Goal: Task Accomplishment & Management: Use online tool/utility

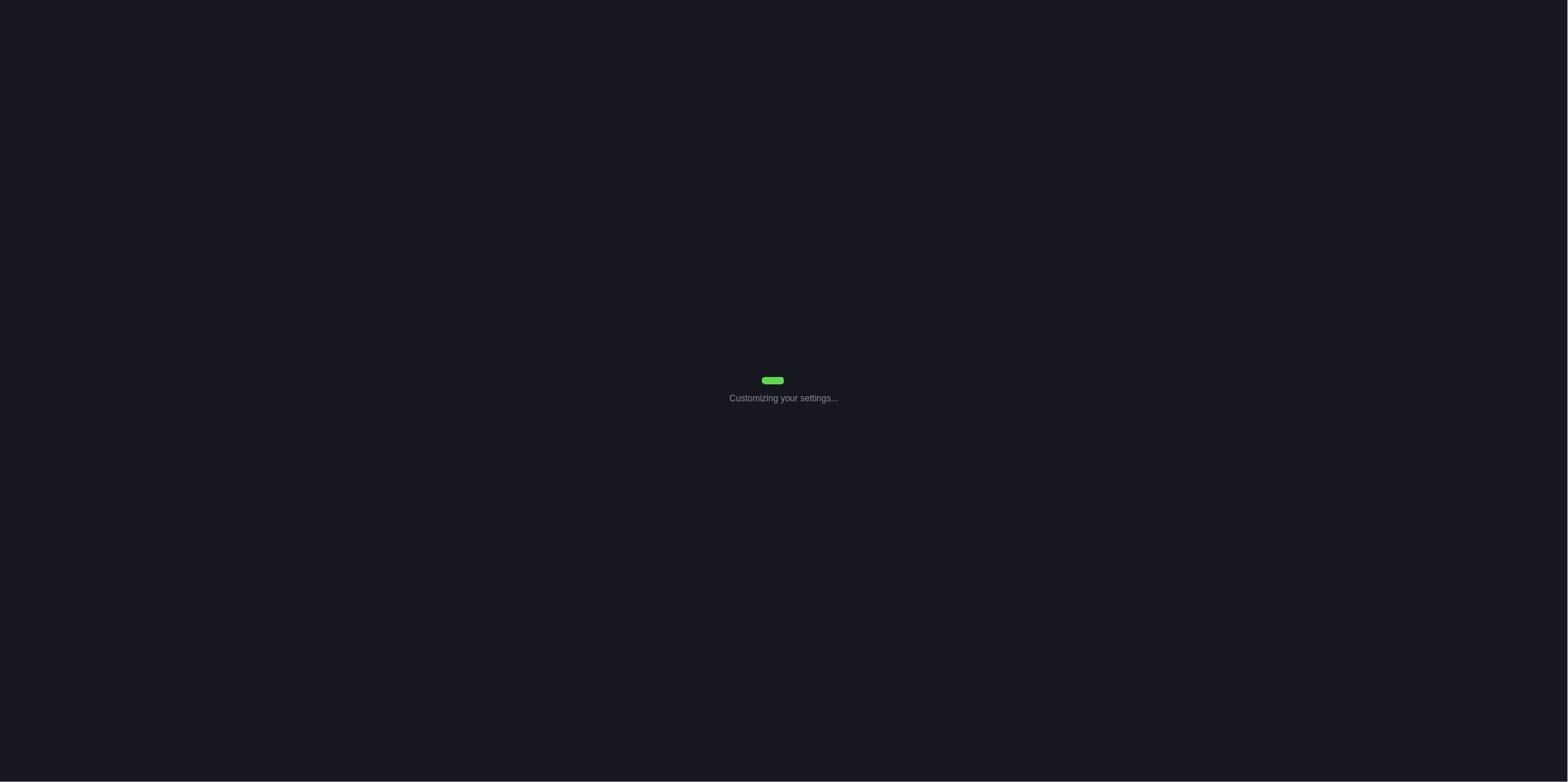
select select "0"
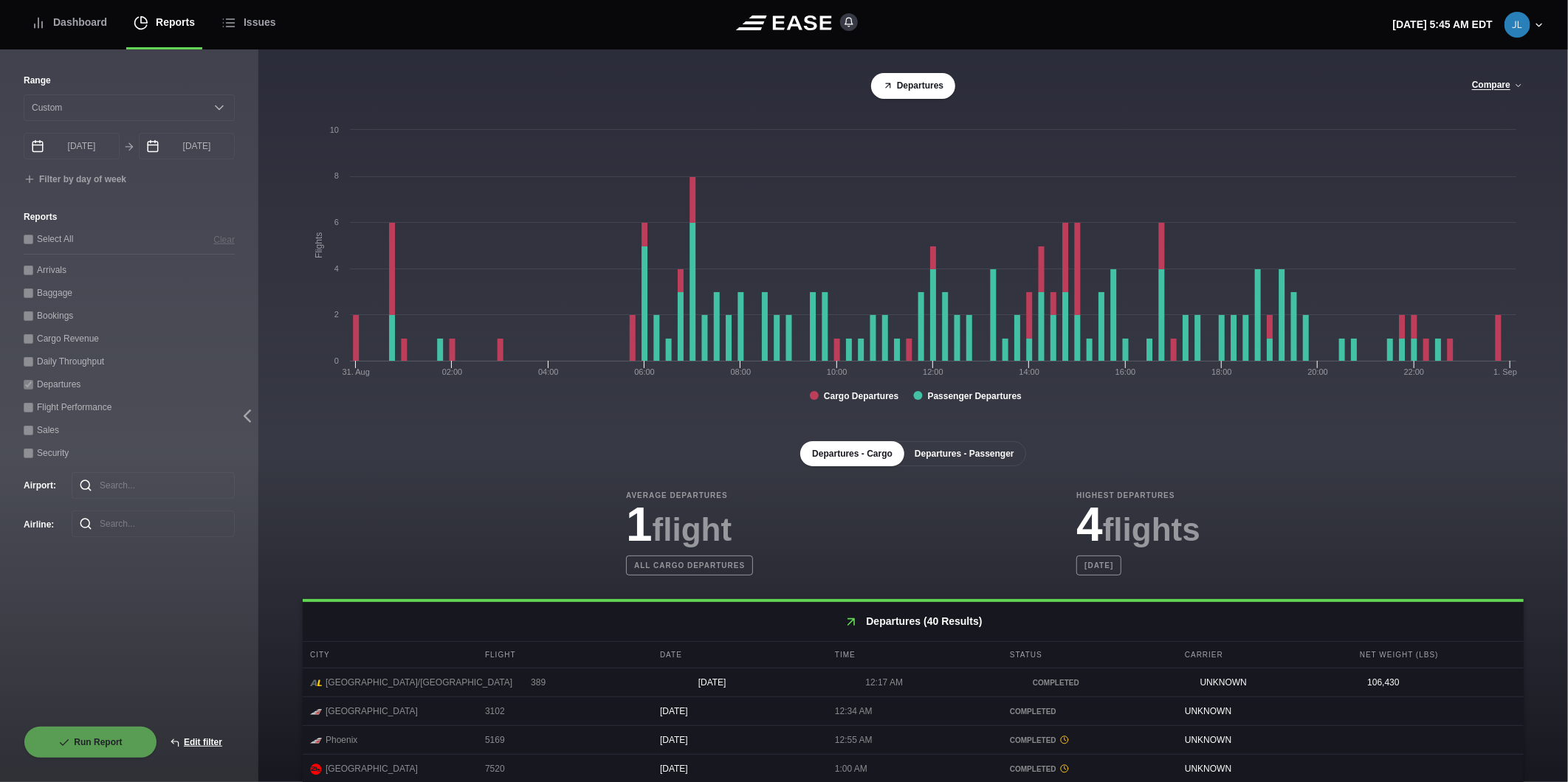
click at [979, 457] on button "Departures - Passenger" at bounding box center [964, 454] width 123 height 25
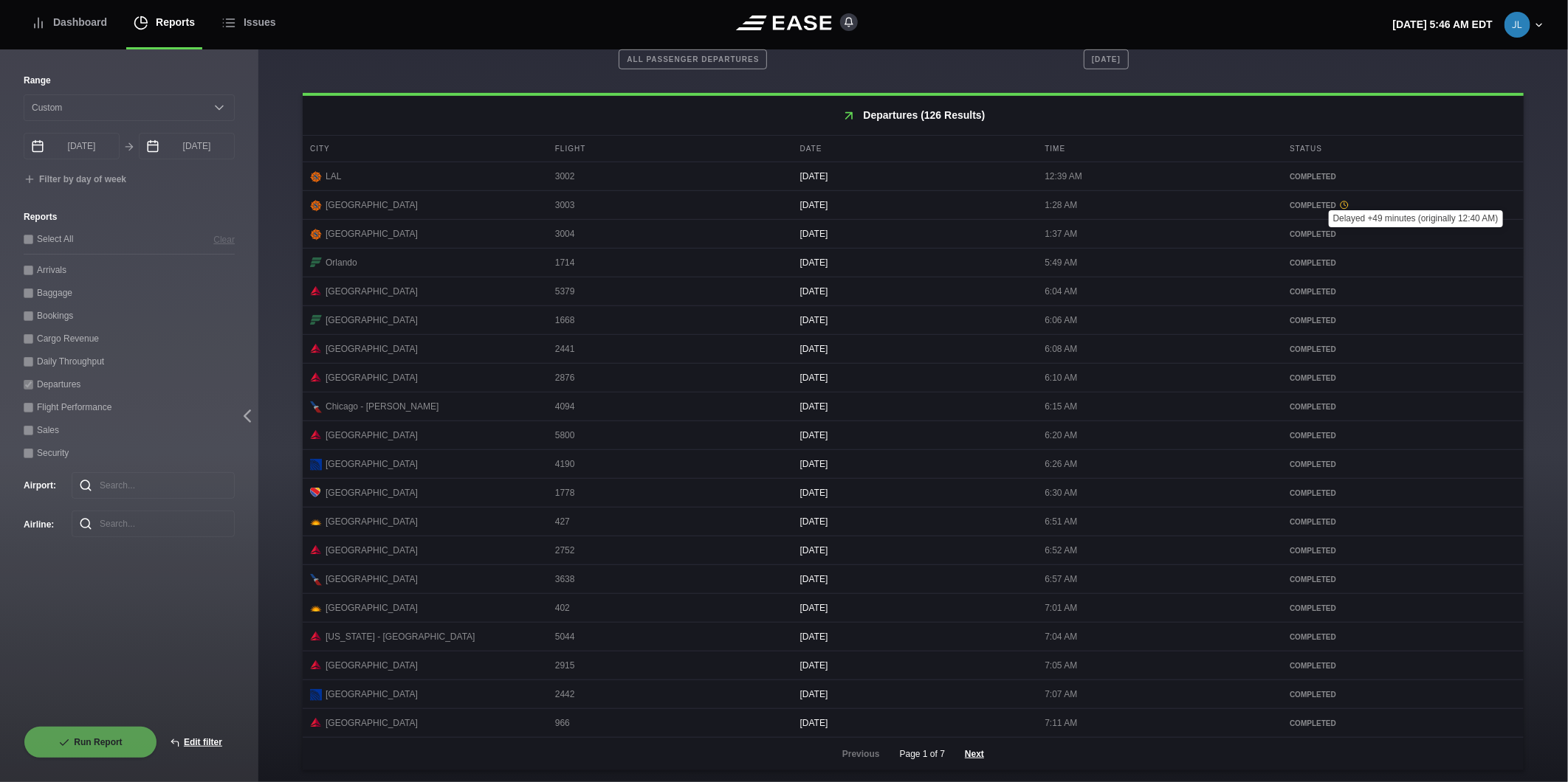
scroll to position [517, 0]
click at [92, 27] on div "Dashboard" at bounding box center [69, 22] width 76 height 49
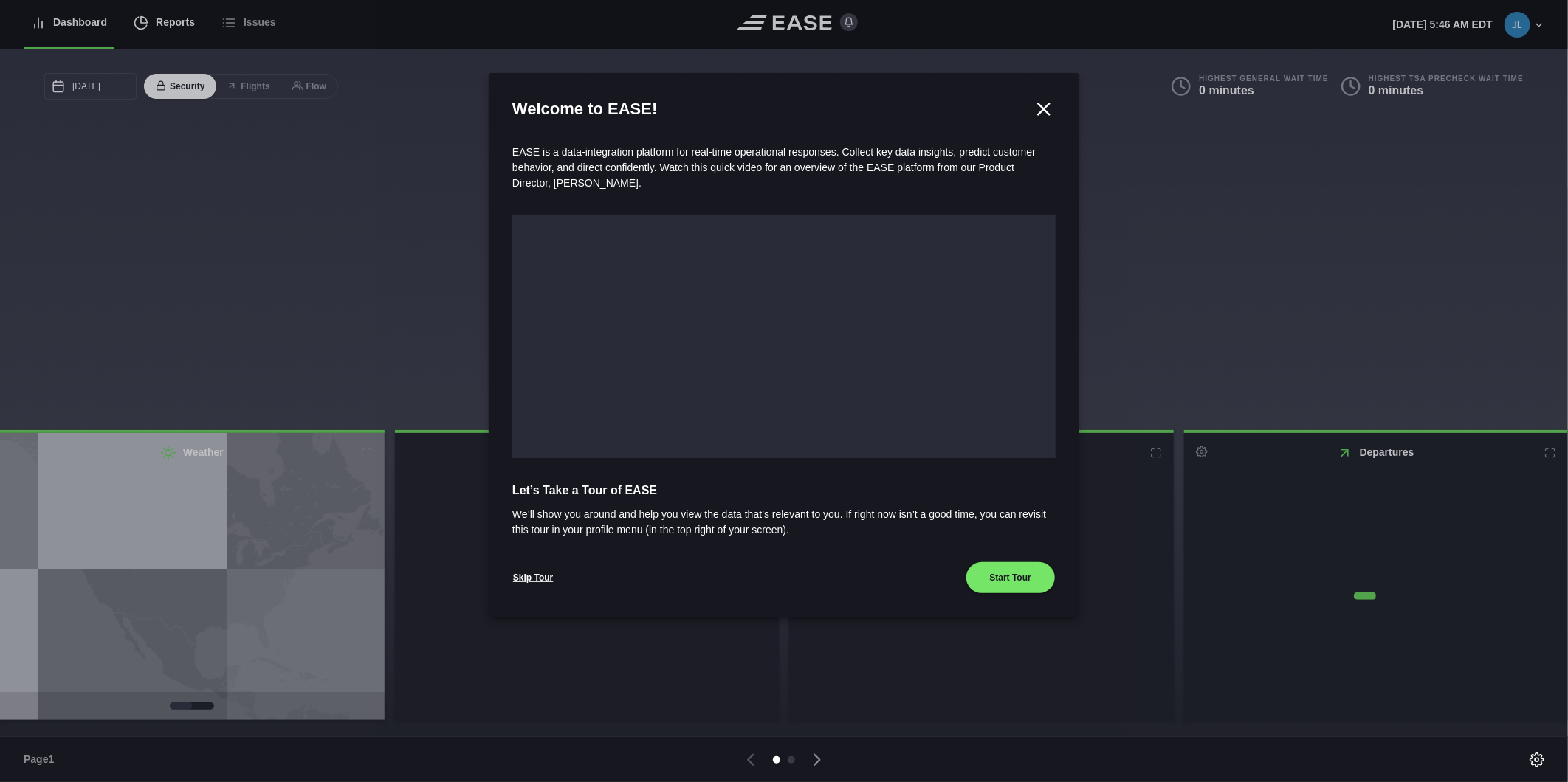
click at [158, 23] on div at bounding box center [784, 391] width 1568 height 782
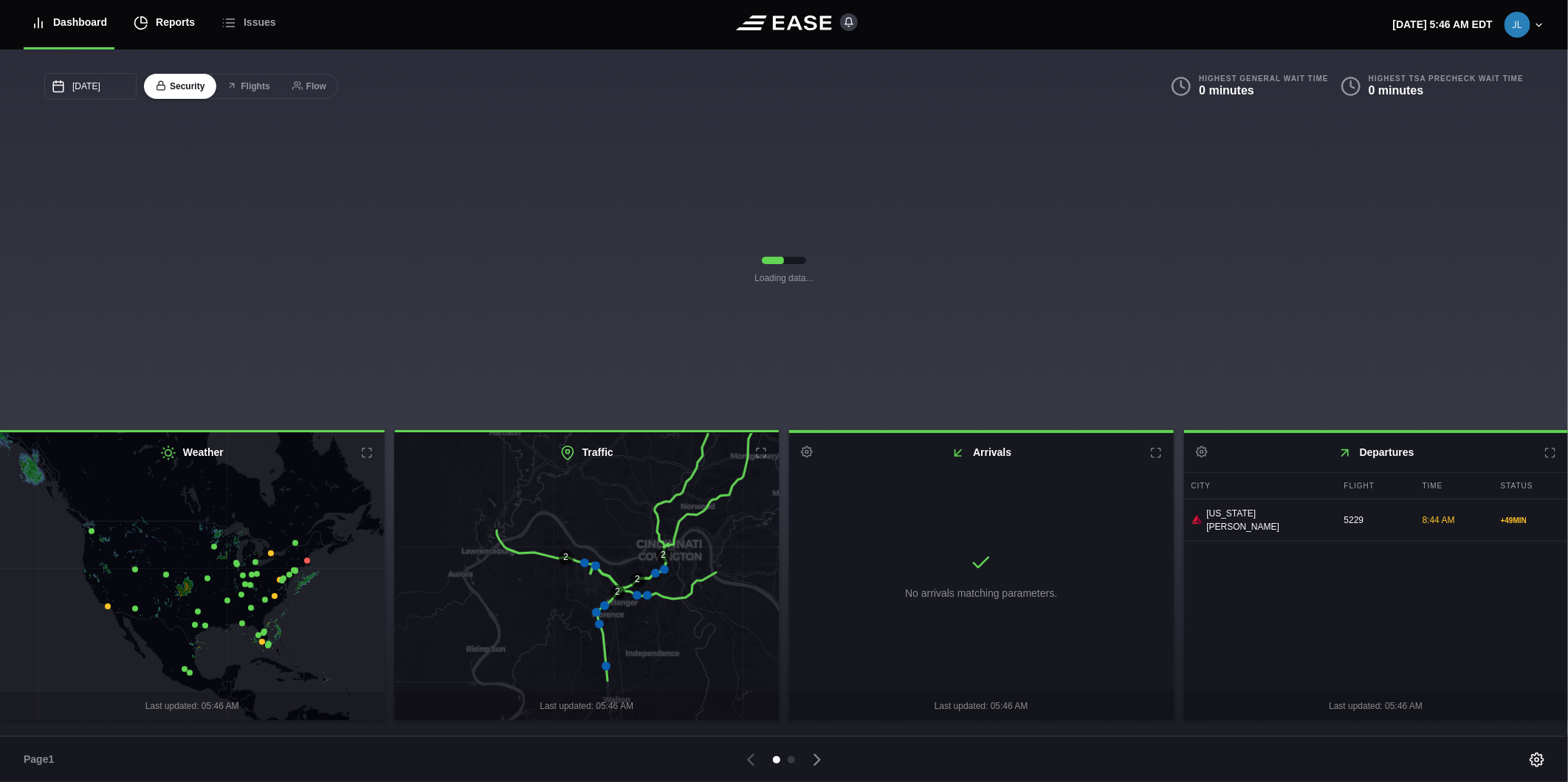
click at [155, 24] on div "Reports" at bounding box center [164, 22] width 62 height 49
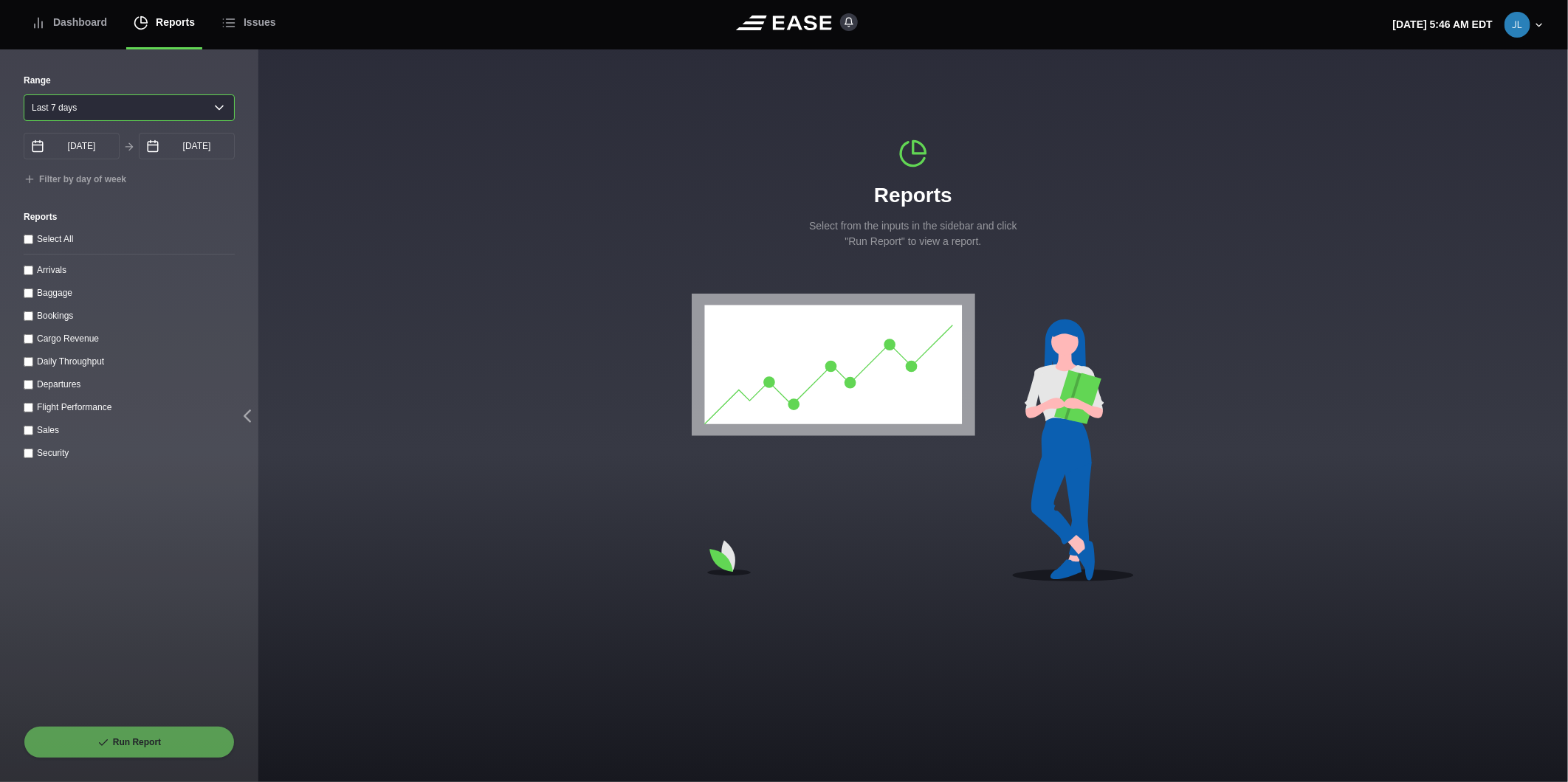
drag, startPoint x: 111, startPoint y: 105, endPoint x: 110, endPoint y: 112, distance: 7.1
click at [110, 103] on select "Yesterday Last 7 days Last 14 days Last 30 days Last 6 weeks" at bounding box center [128, 108] width 211 height 27
select select "30"
click at [23, 95] on select "Yesterday Last 7 days Last 14 days Last 30 days Last 6 weeks" at bounding box center [128, 108] width 211 height 27
type input "08/11/2025"
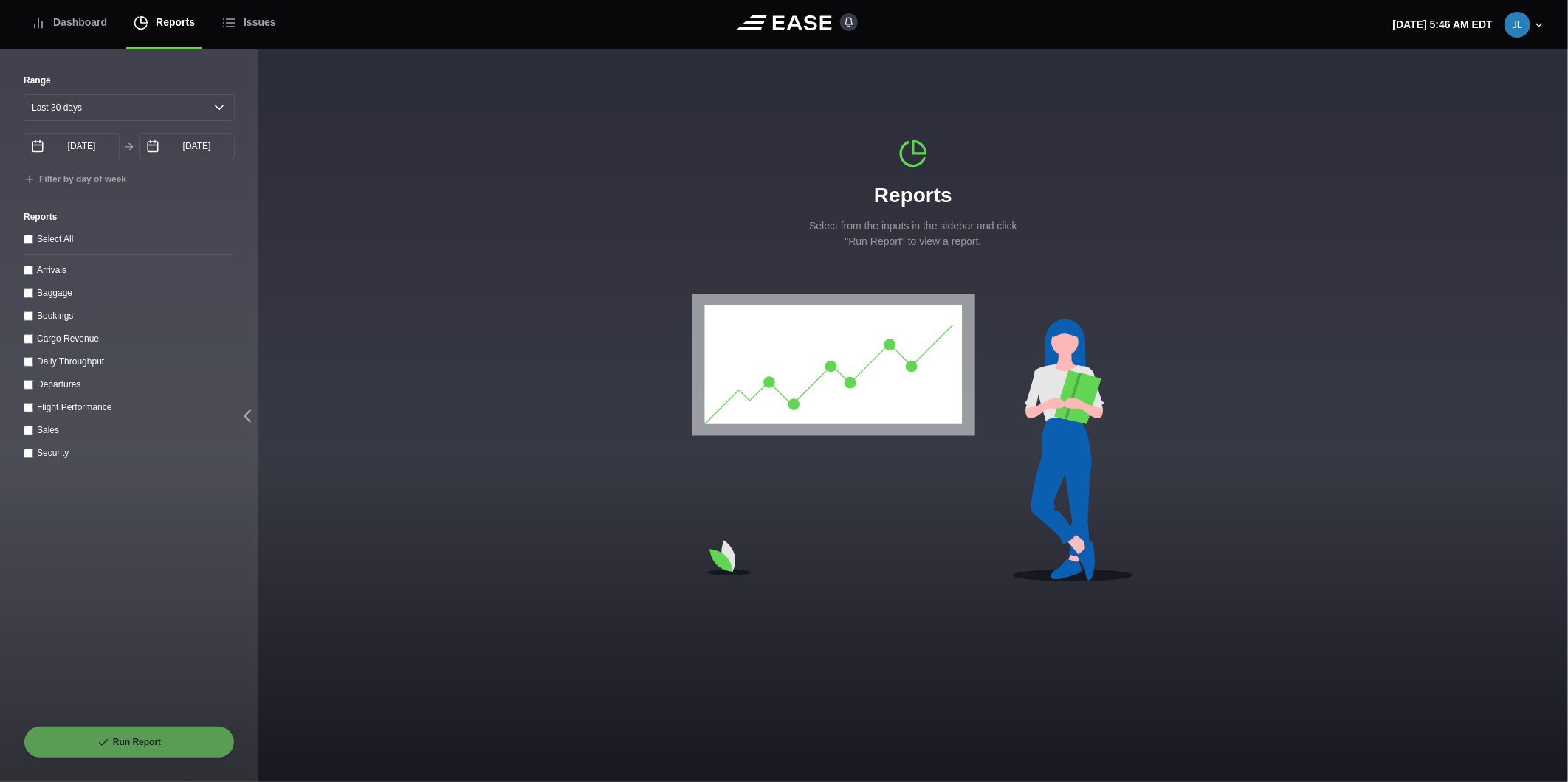
click at [24, 366] on throughput "Daily Throughput" at bounding box center [28, 362] width 10 height 10
checkbox throughput "true"
click at [130, 747] on button "Run Report" at bounding box center [128, 742] width 211 height 32
select select "30"
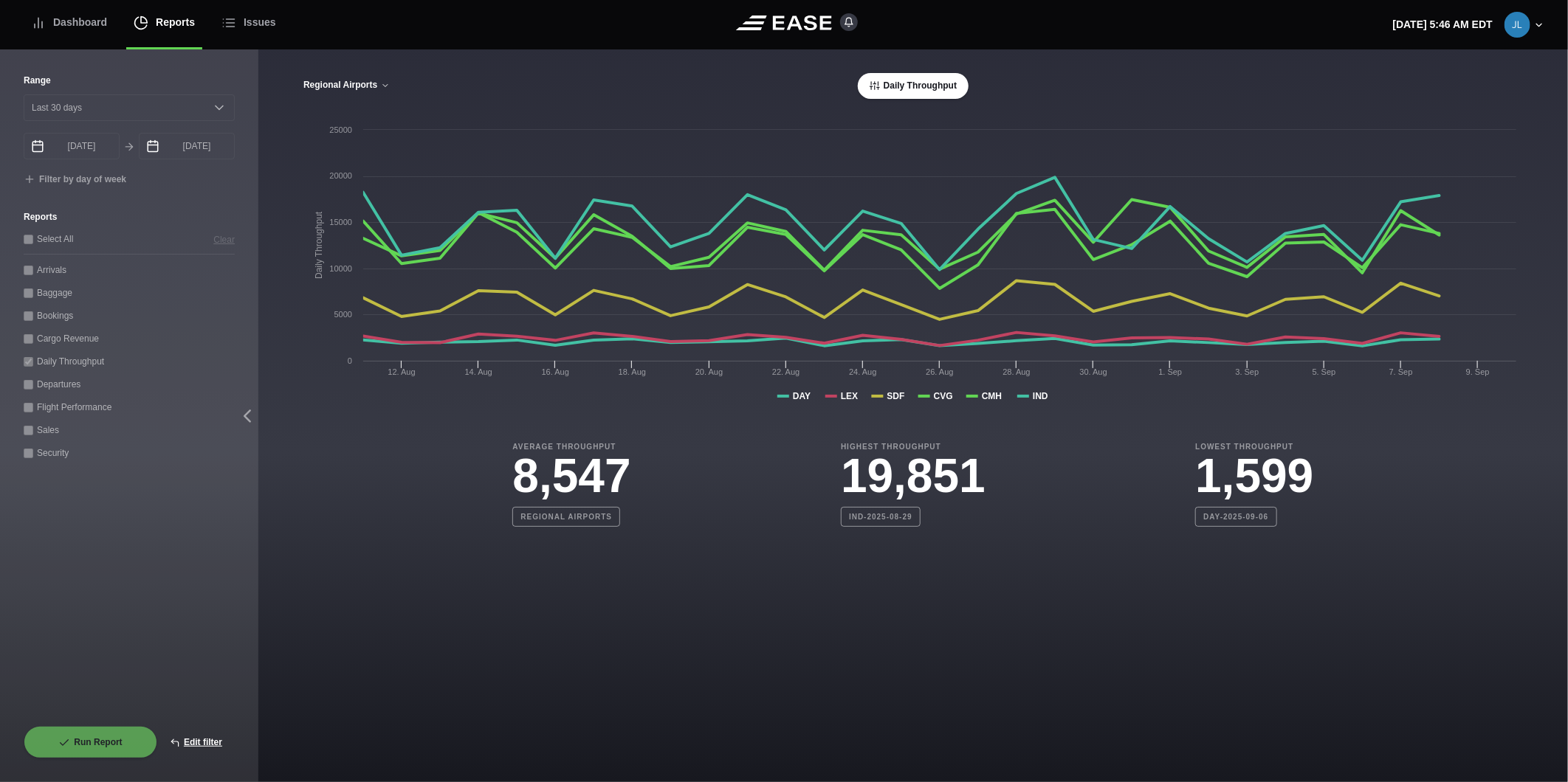
click at [352, 87] on button "Regional Airports" at bounding box center [346, 86] width 88 height 11
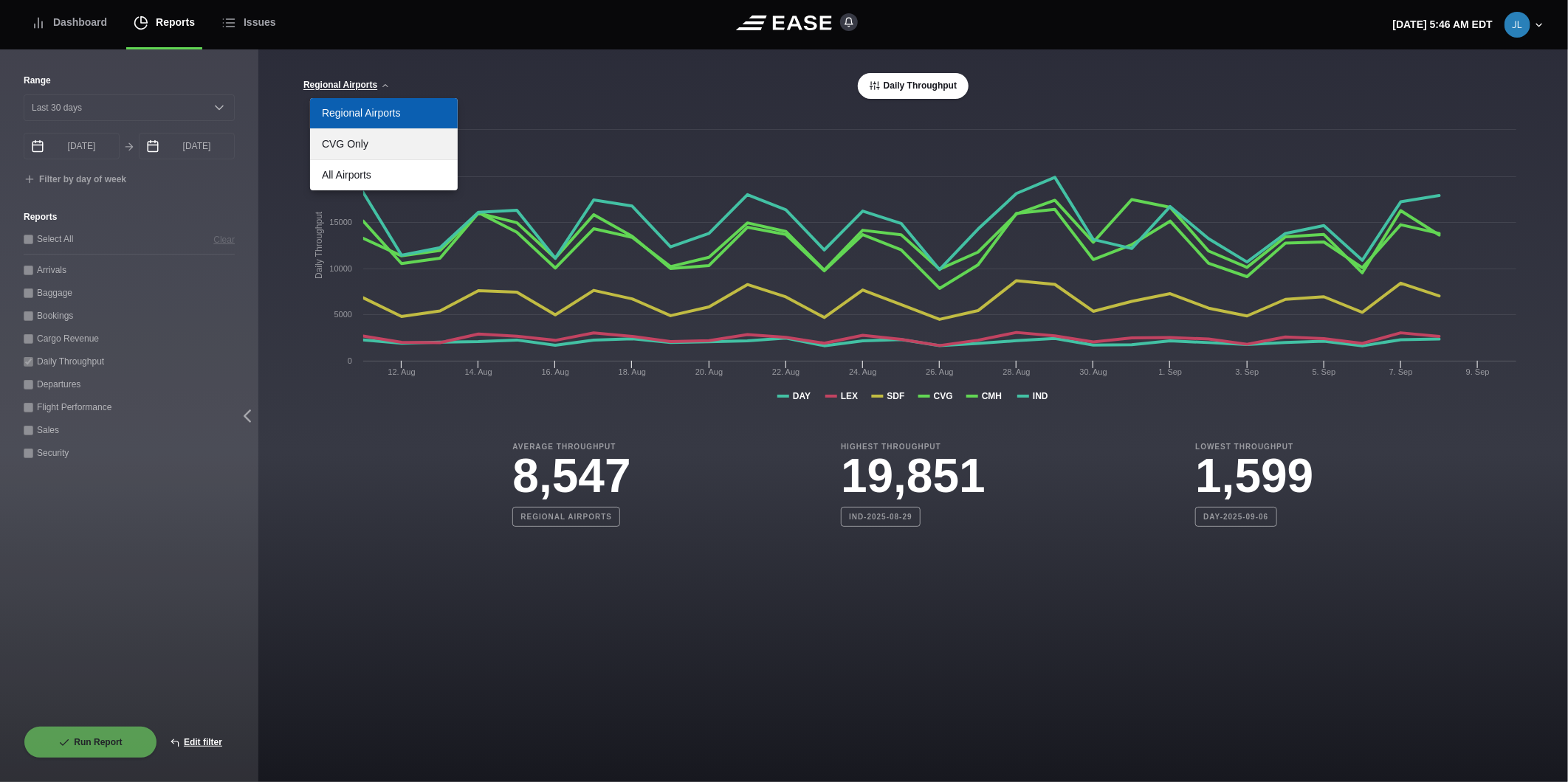
drag, startPoint x: 371, startPoint y: 145, endPoint x: 379, endPoint y: 148, distance: 8.5
click at [373, 146] on link "CVG Only" at bounding box center [384, 144] width 148 height 30
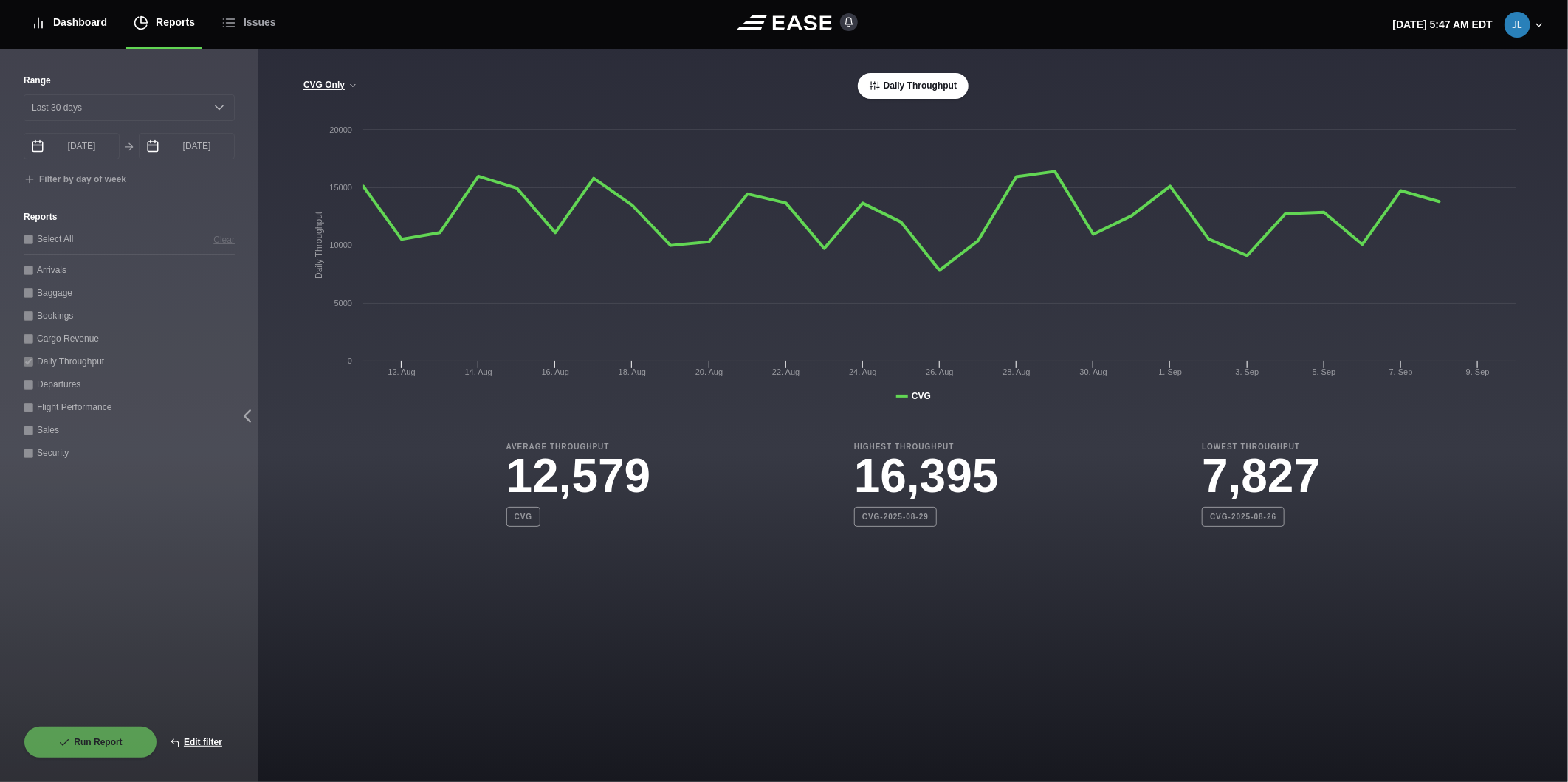
click at [82, 15] on div "Dashboard" at bounding box center [69, 22] width 76 height 49
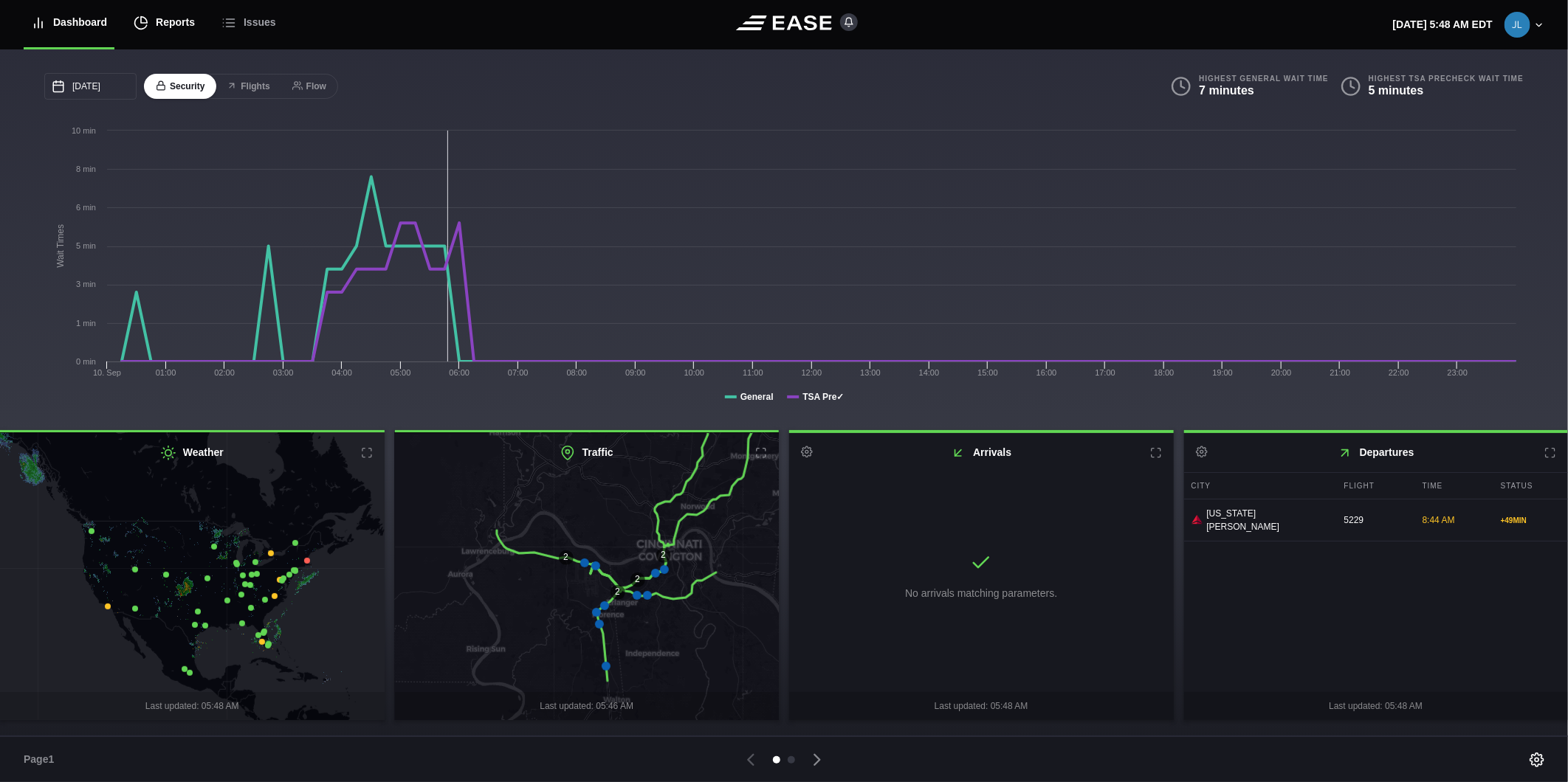
click at [174, 23] on div "Reports" at bounding box center [164, 22] width 62 height 49
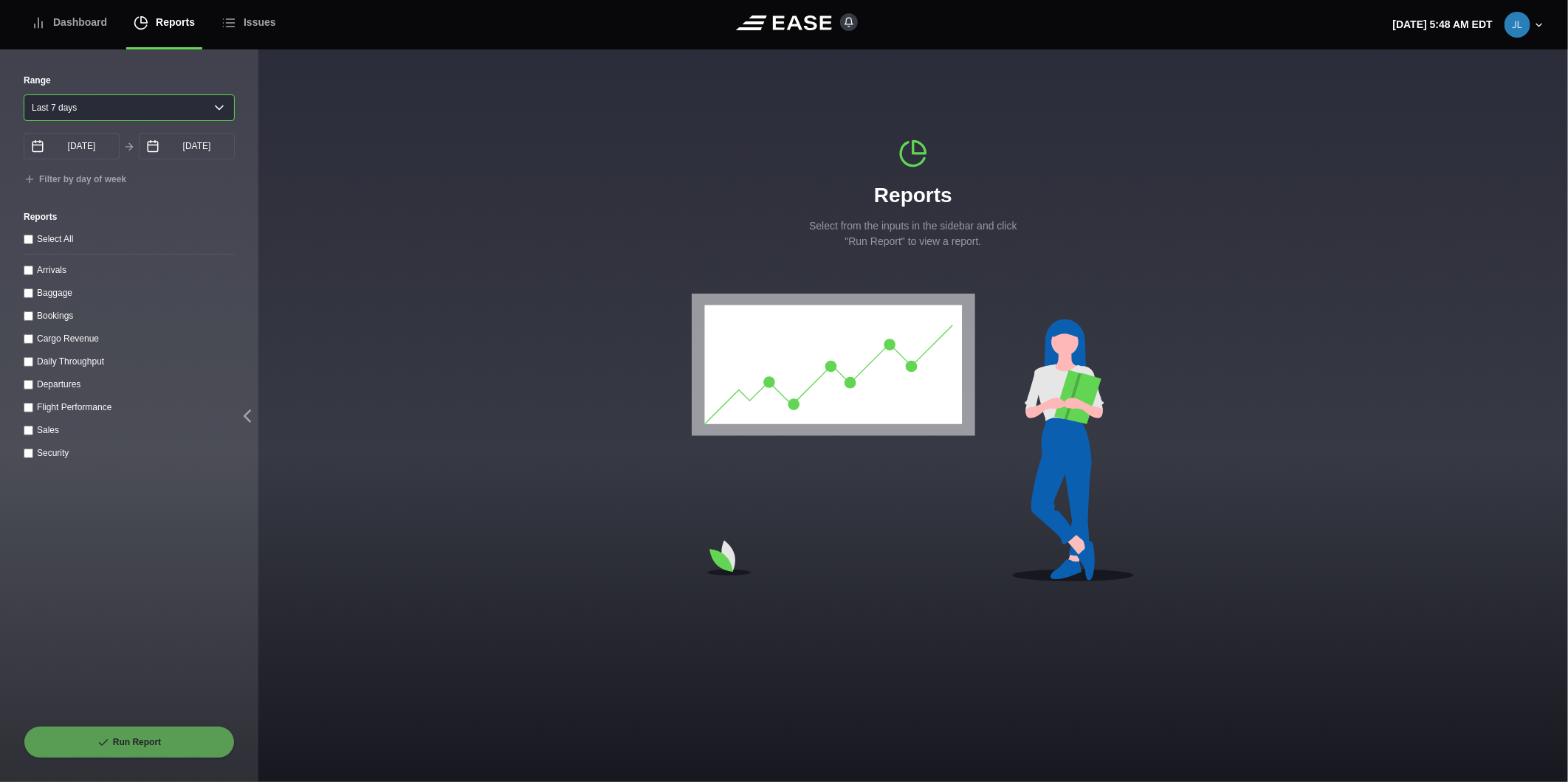
click at [135, 100] on select "Yesterday Last 7 days Last 14 days Last 30 days Last 6 weeks" at bounding box center [128, 108] width 211 height 27
select select "1"
click at [23, 95] on select "Yesterday Last 7 days Last 14 days Last 30 days Last 6 weeks" at bounding box center [128, 108] width 211 height 27
type input "09/09/2025"
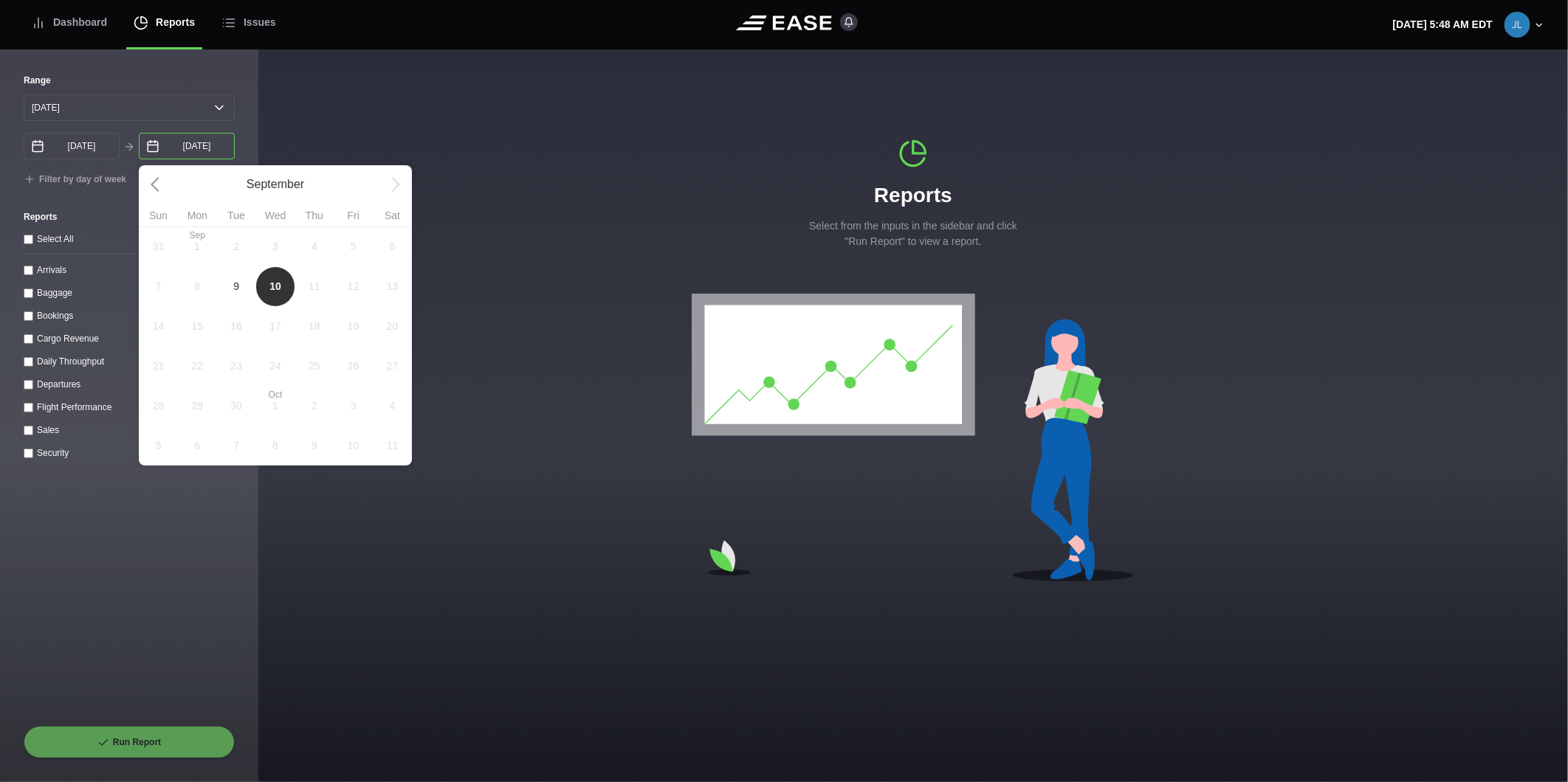
click at [165, 144] on input "09/10/2025" at bounding box center [187, 146] width 96 height 27
drag, startPoint x: 230, startPoint y: 286, endPoint x: 220, endPoint y: 290, distance: 10.8
click at [231, 288] on span "9" at bounding box center [236, 286] width 39 height 40
type input "09/09/2025"
select select "0"
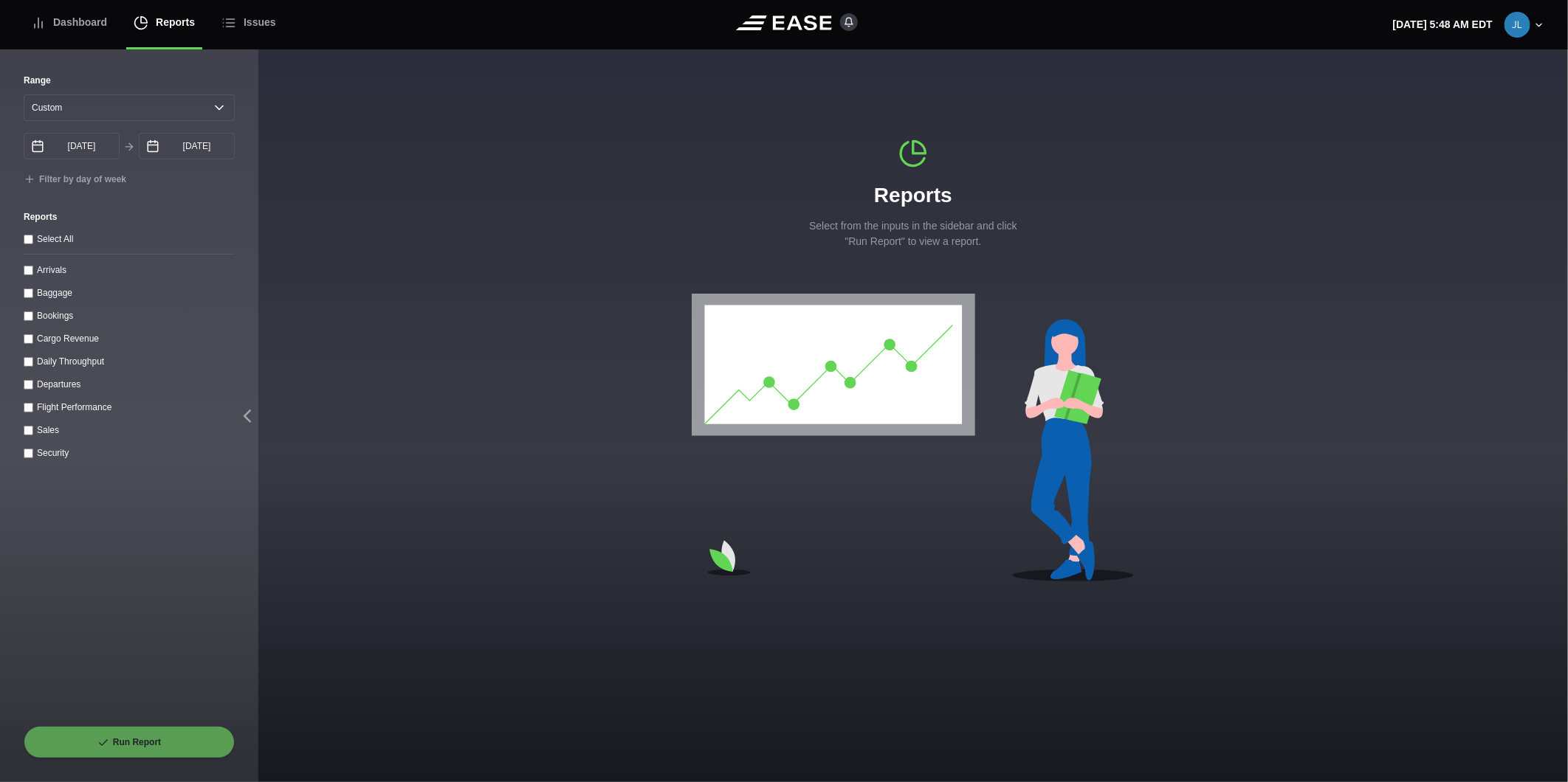
click at [62, 271] on label "Arrivals" at bounding box center [51, 270] width 29 height 11
click at [33, 271] on input "Arrivals" at bounding box center [28, 270] width 10 height 10
checkbox input "true"
click at [180, 744] on button "Run Report" at bounding box center [128, 742] width 211 height 32
select select "0"
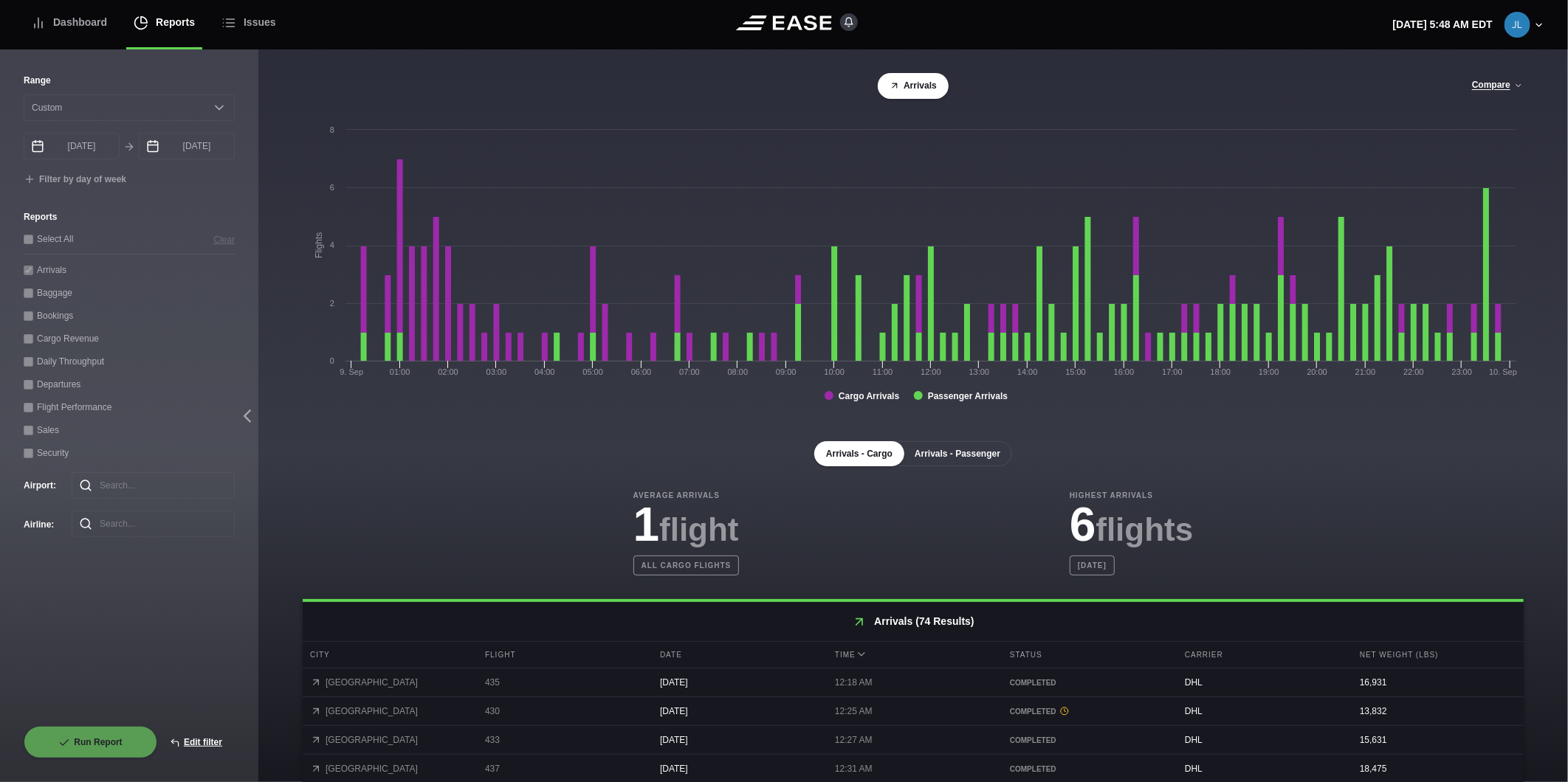
click at [965, 461] on button "Arrivals - Passenger" at bounding box center [957, 454] width 110 height 25
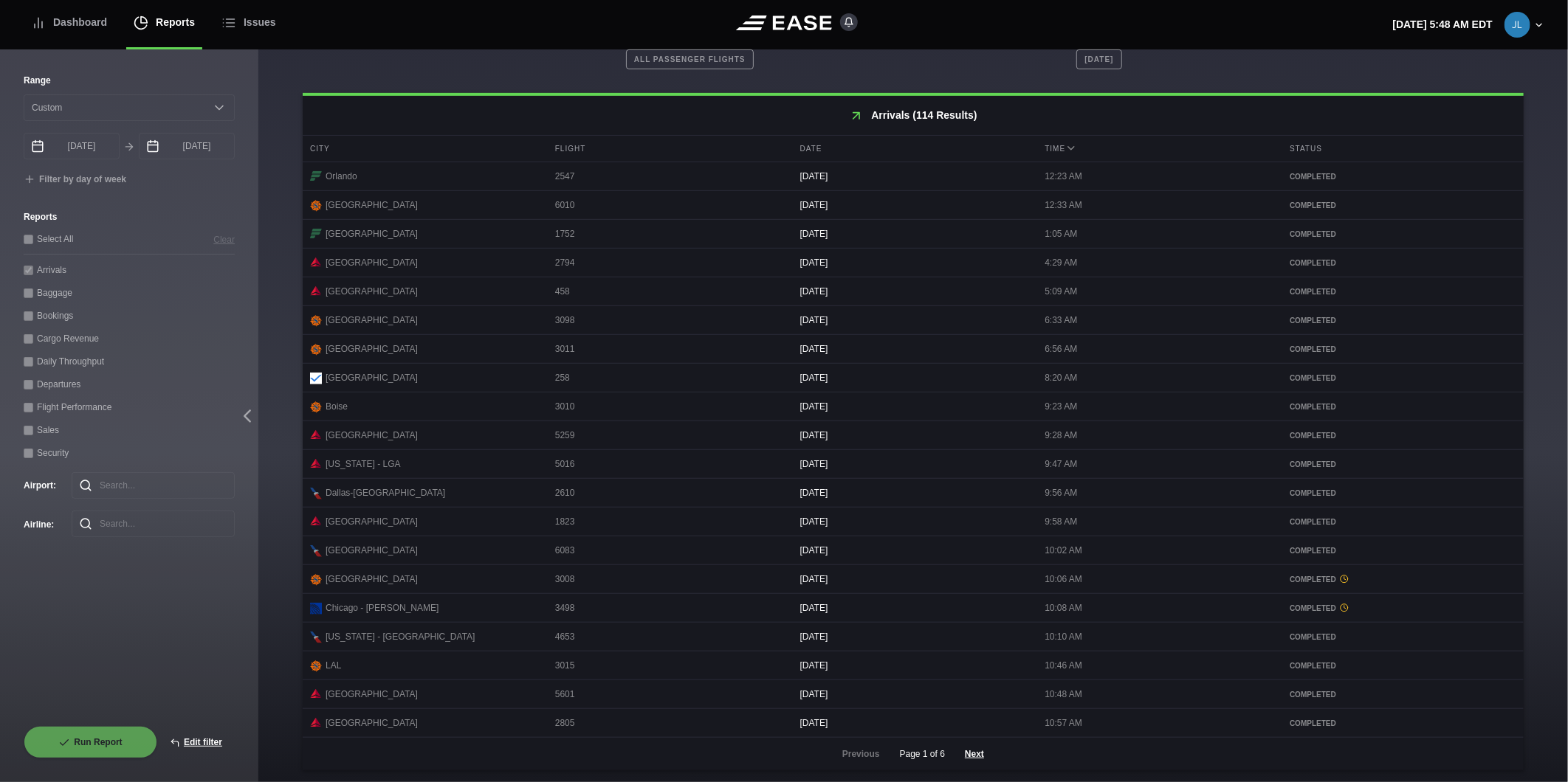
scroll to position [517, 0]
click at [970, 757] on button "Next" at bounding box center [975, 754] width 45 height 32
click at [978, 754] on button "Next" at bounding box center [975, 754] width 45 height 32
click at [977, 748] on button "Next" at bounding box center [975, 754] width 45 height 32
click at [971, 757] on button "Next" at bounding box center [975, 754] width 45 height 32
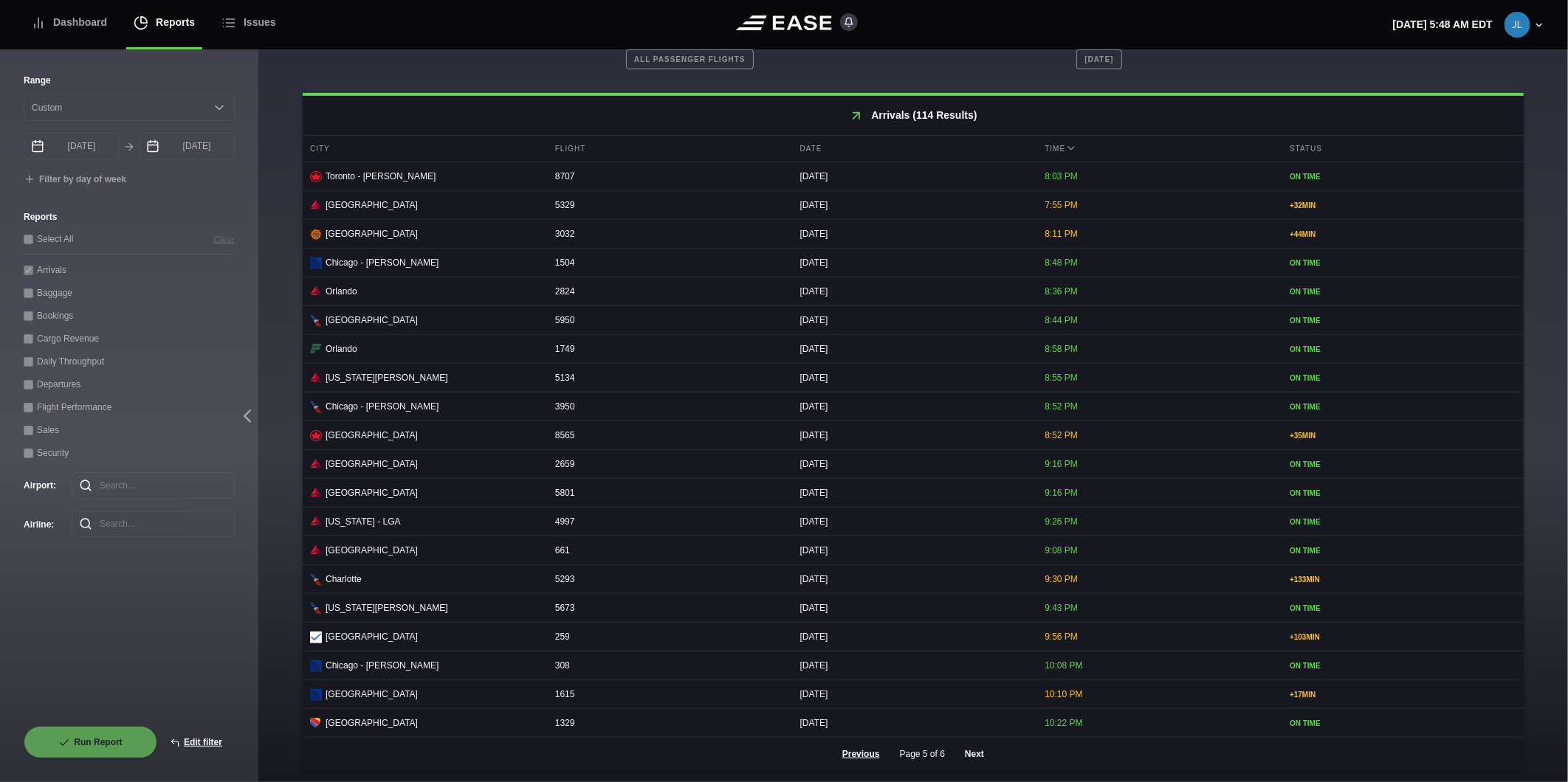
click at [971, 755] on button "Next" at bounding box center [975, 754] width 45 height 32
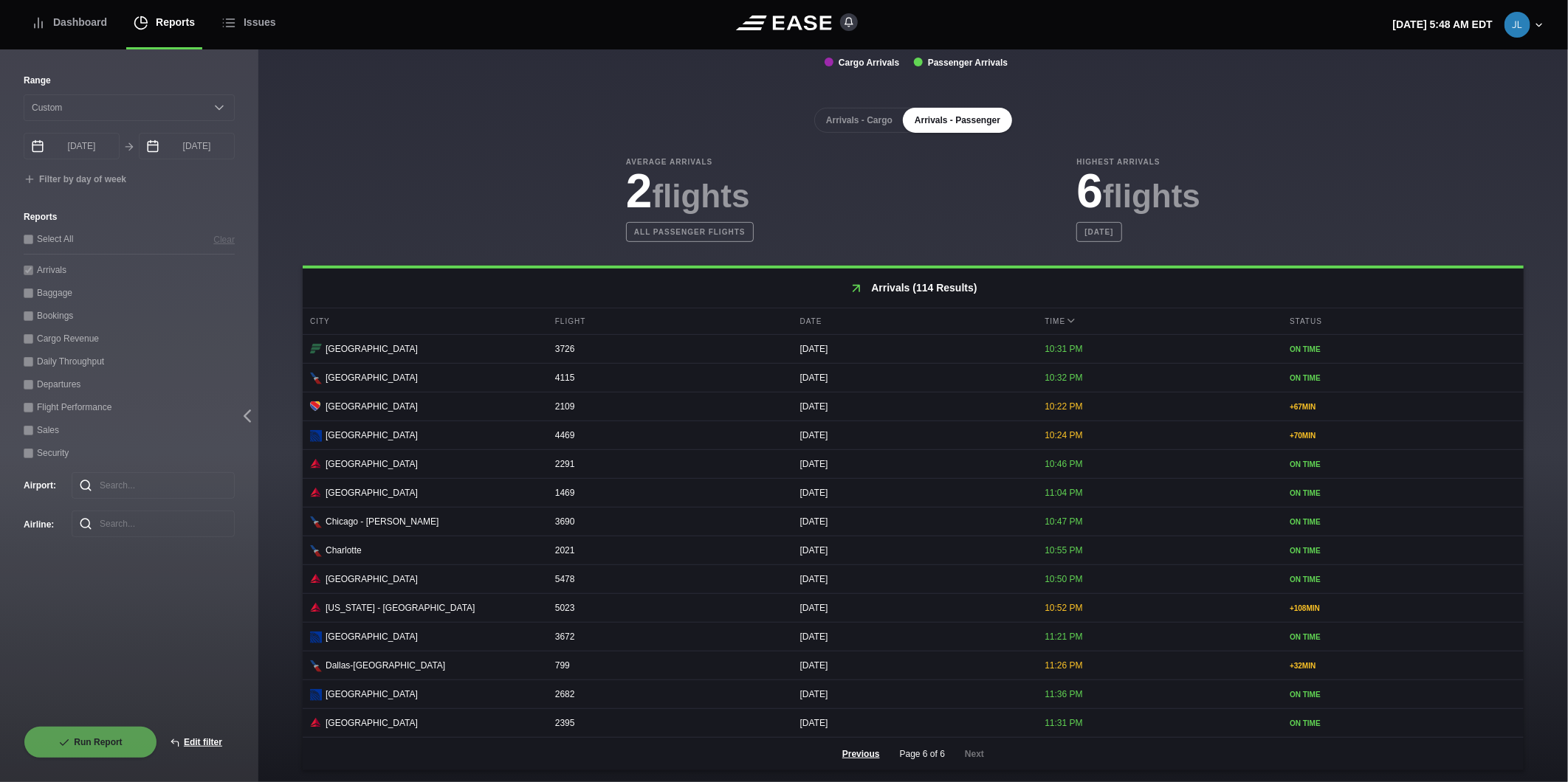
scroll to position [342, 0]
click at [40, 22] on icon at bounding box center [38, 22] width 15 height 15
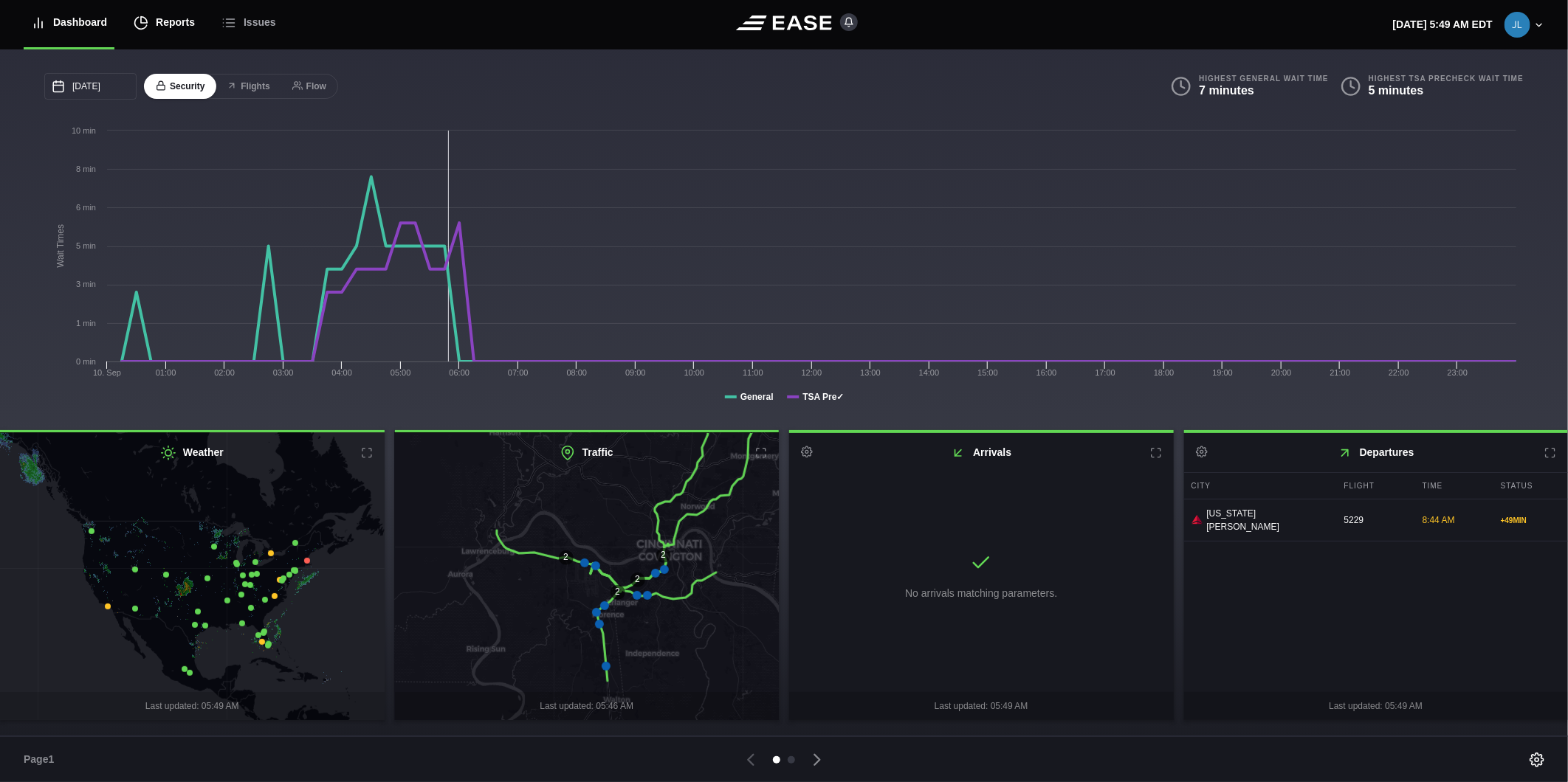
click at [156, 23] on div "Reports" at bounding box center [164, 22] width 62 height 49
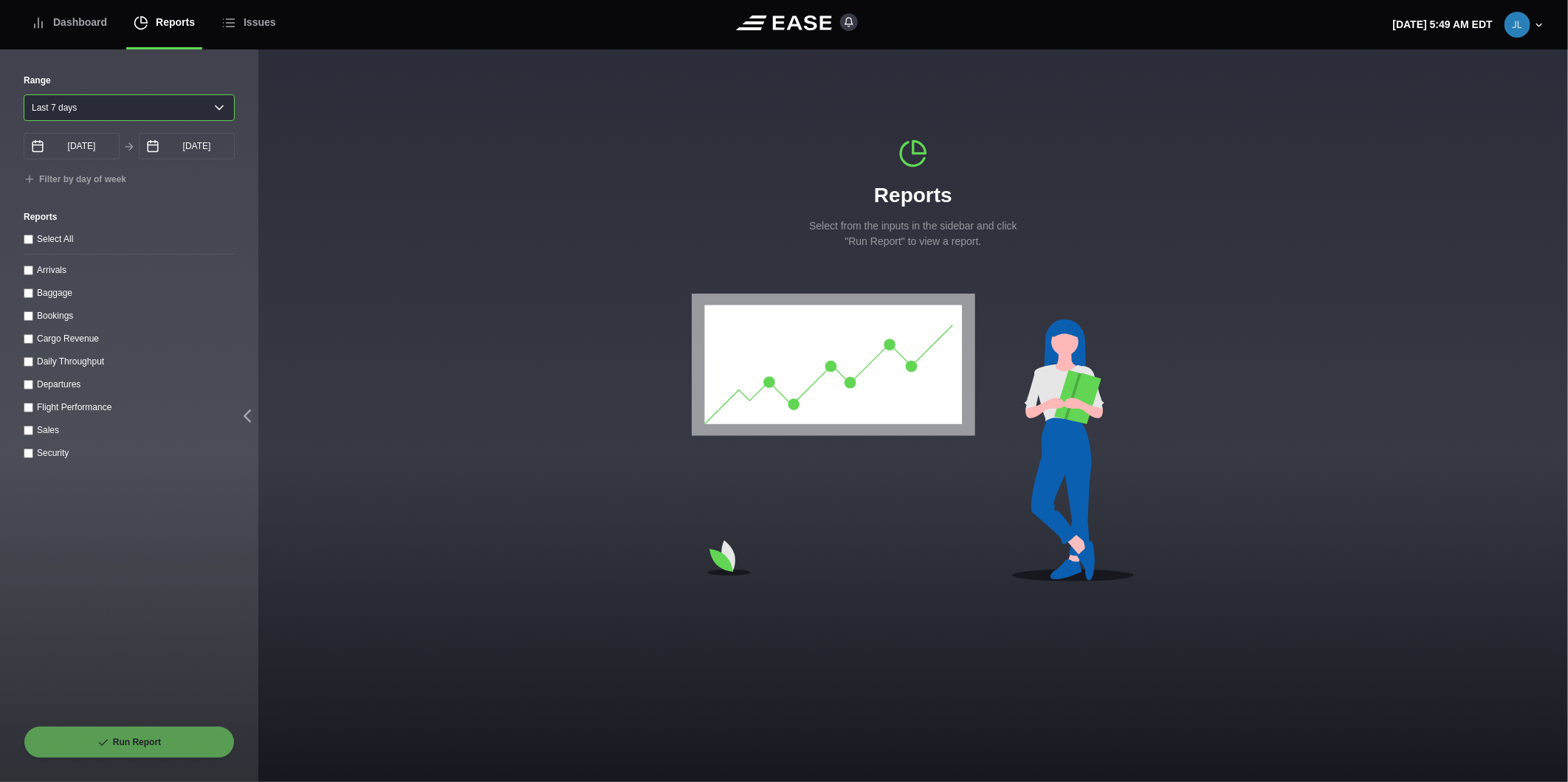
click at [135, 107] on select "Yesterday Last 7 days Last 14 days Last 30 days Last 6 weeks" at bounding box center [128, 108] width 211 height 27
select select "1"
click at [23, 95] on select "Yesterday Last 7 days Last 14 days Last 30 days Last 6 weeks" at bounding box center [128, 108] width 211 height 27
type input "09/09/2025"
click at [165, 141] on input "09/10/2025" at bounding box center [187, 146] width 96 height 27
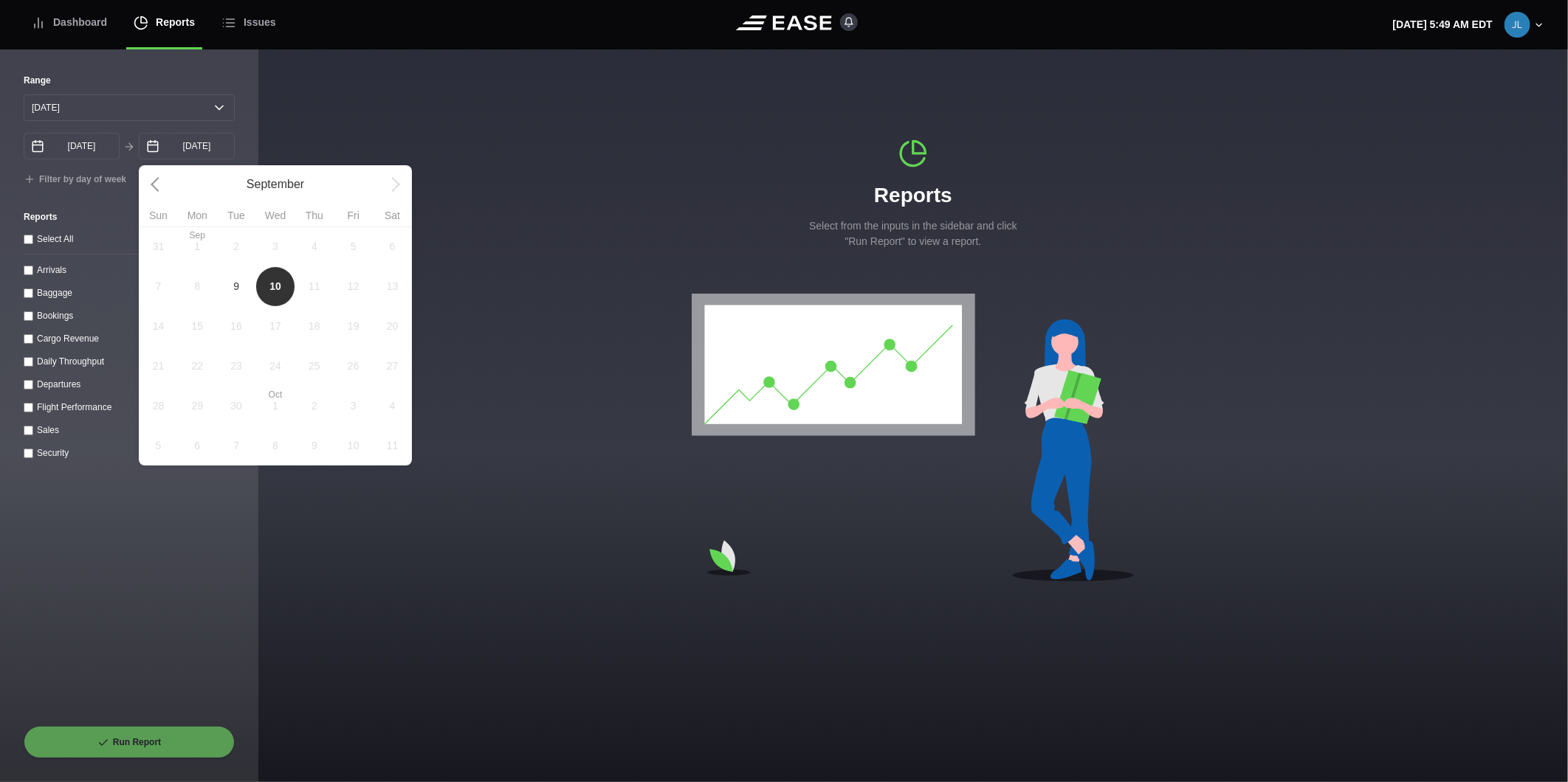
click at [229, 286] on span "9" at bounding box center [236, 286] width 39 height 40
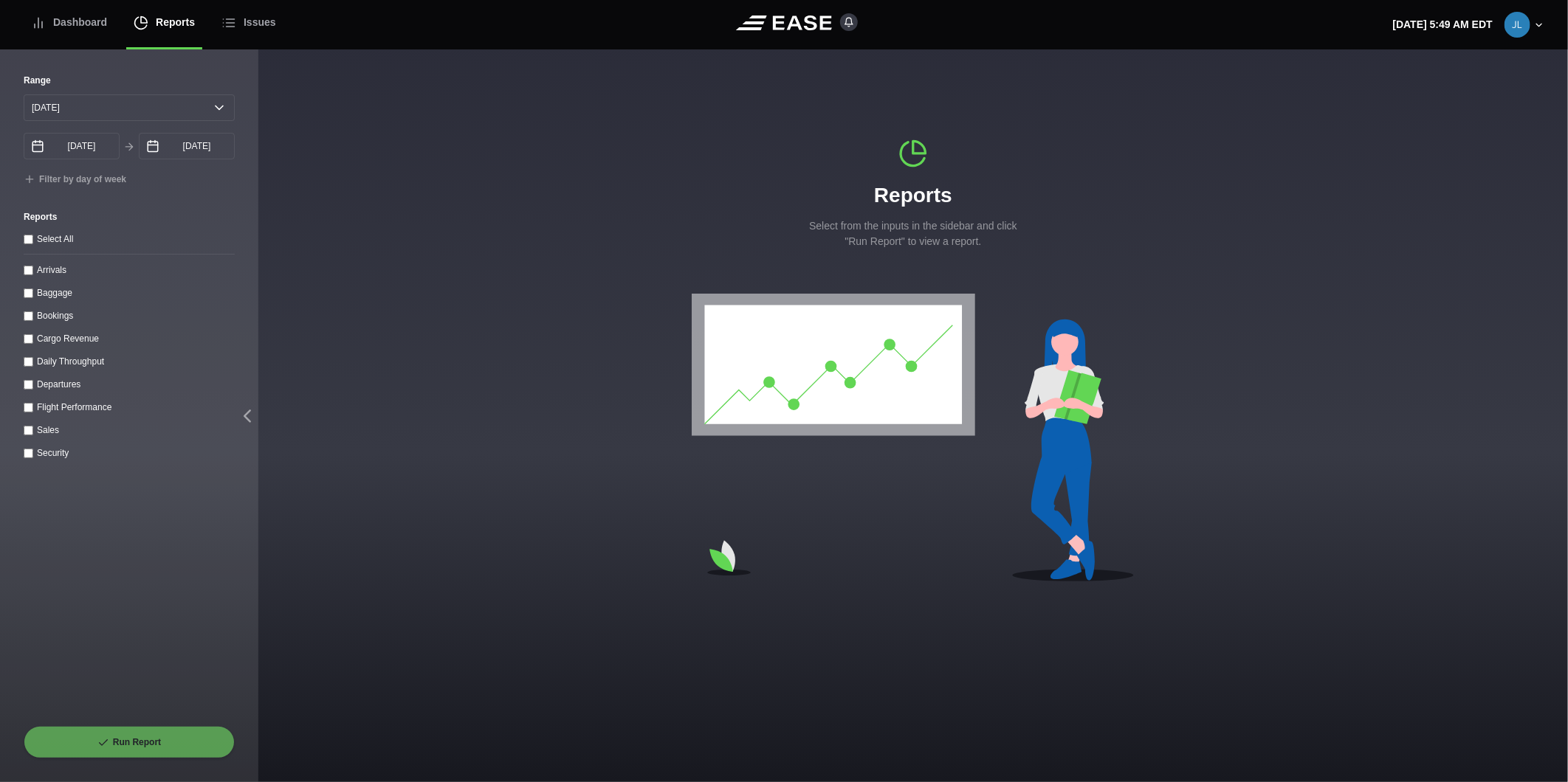
select select "0"
type input "09/09/2025"
click at [62, 381] on div "Departures" at bounding box center [58, 383] width 44 height 15
click at [48, 383] on label "Departures" at bounding box center [58, 384] width 44 height 11
click at [33, 383] on input "Departures" at bounding box center [28, 384] width 10 height 10
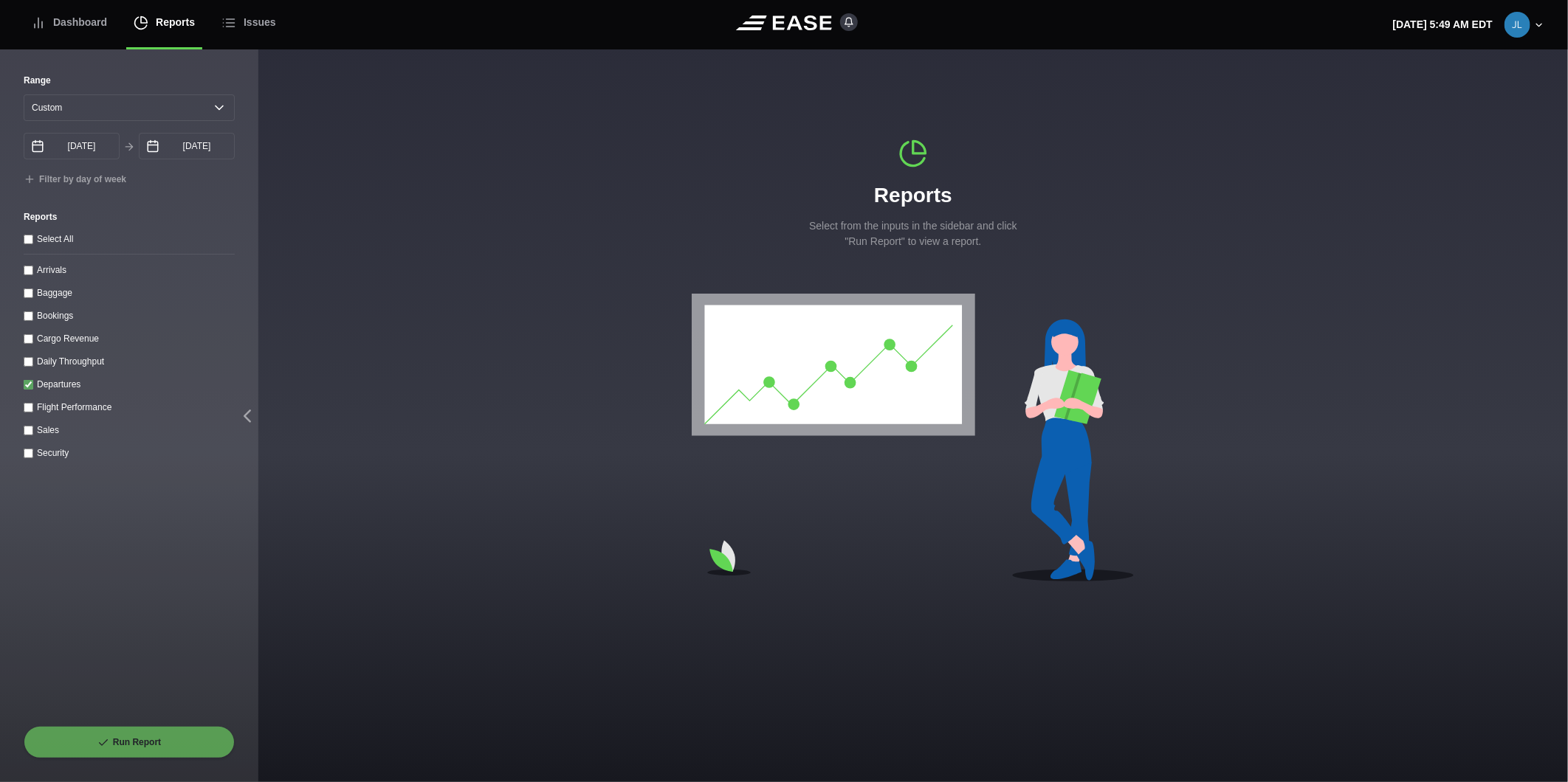
checkbox input "true"
click at [161, 756] on button "Run Report" at bounding box center [128, 742] width 211 height 32
select select "0"
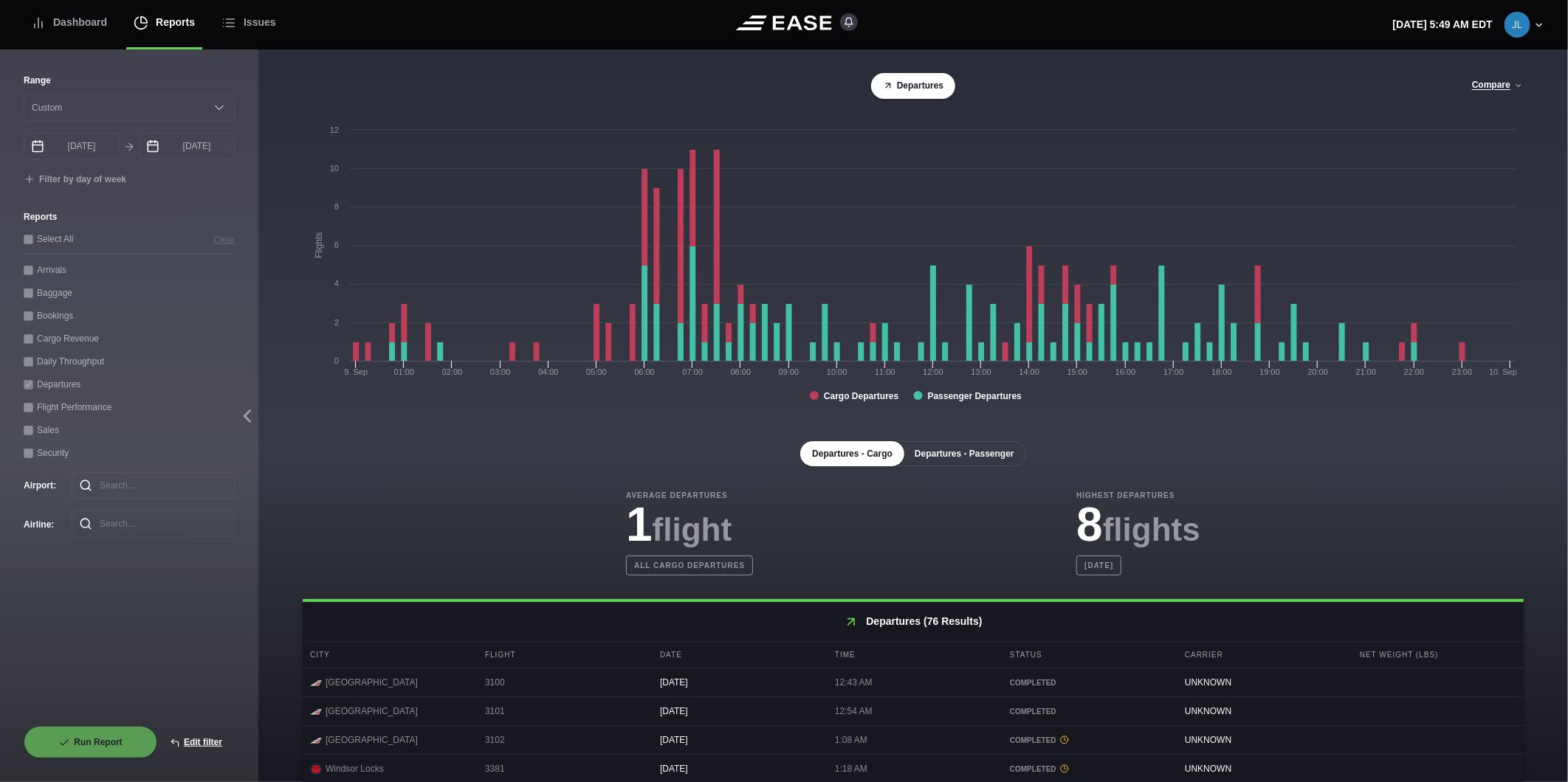
click at [979, 462] on button "Departures - Passenger" at bounding box center [964, 454] width 123 height 25
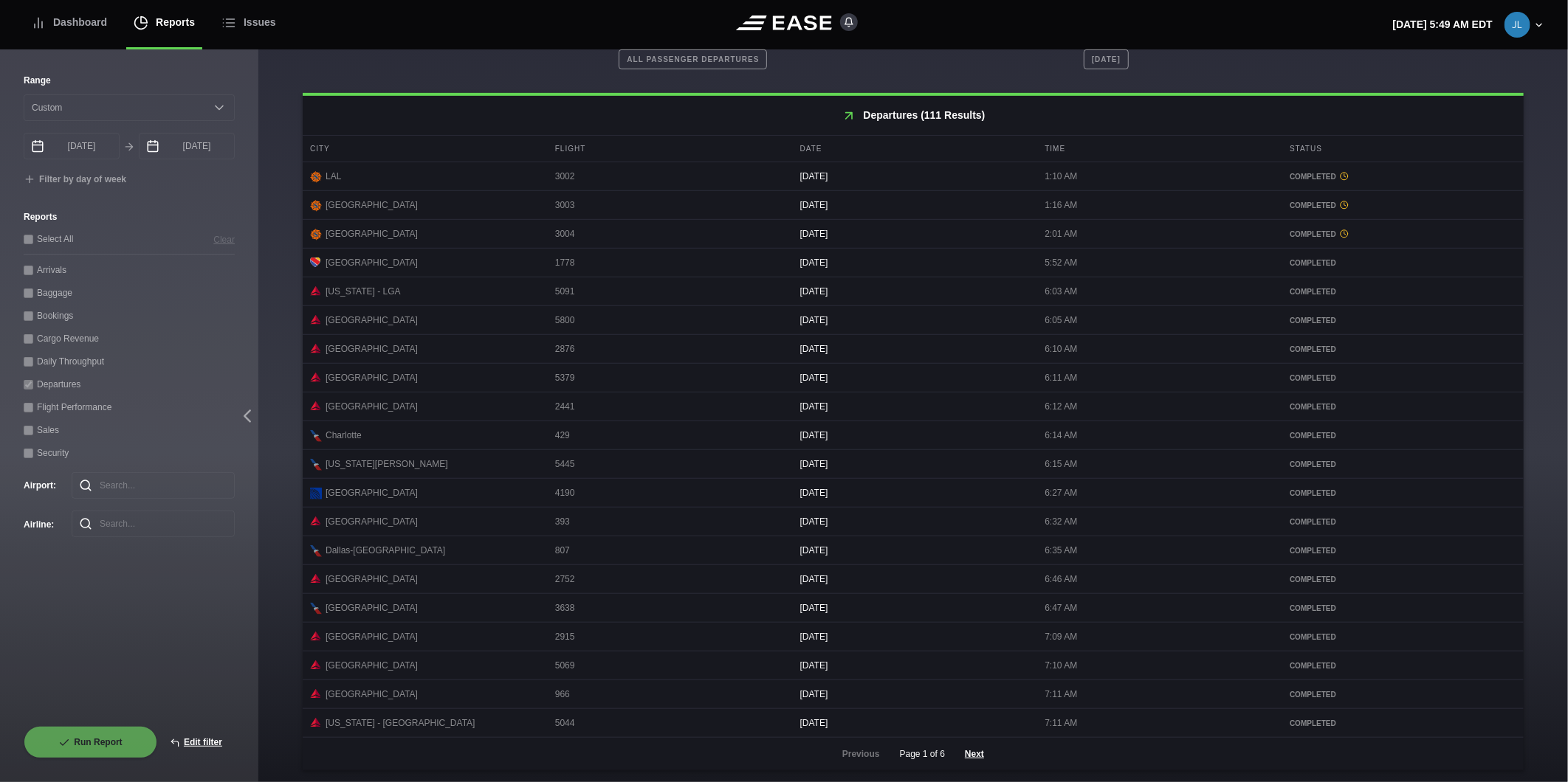
scroll to position [517, 0]
click at [963, 756] on button "Next" at bounding box center [975, 754] width 45 height 32
click at [975, 758] on button "Next" at bounding box center [975, 754] width 45 height 32
click at [961, 753] on button "Next" at bounding box center [975, 754] width 45 height 32
drag, startPoint x: 961, startPoint y: 751, endPoint x: 978, endPoint y: 744, distance: 18.4
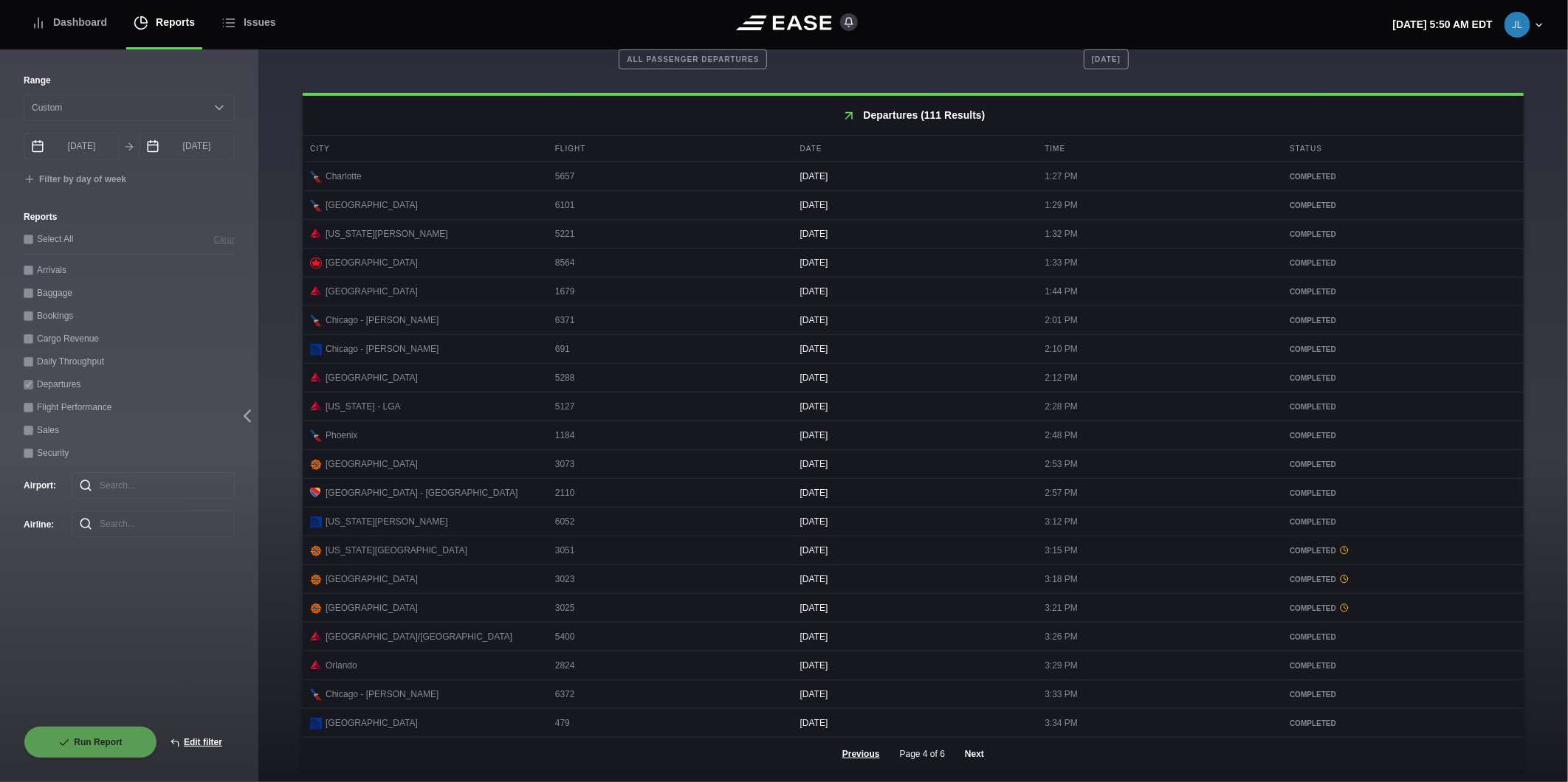
click at [961, 750] on button "Next" at bounding box center [975, 754] width 45 height 32
click at [971, 756] on button "Next" at bounding box center [975, 754] width 45 height 32
